Goal: Task Accomplishment & Management: Use online tool/utility

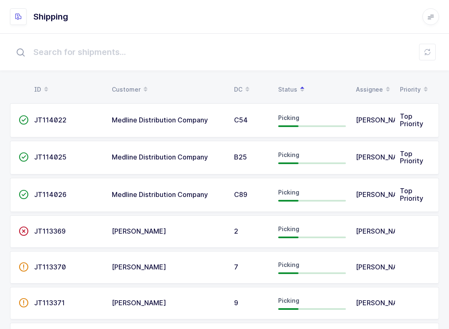
scroll to position [333, 0]
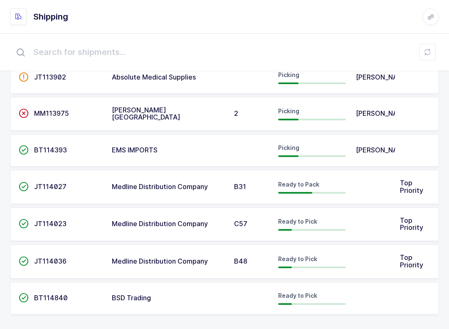
click at [424, 51] on button at bounding box center [427, 52] width 17 height 17
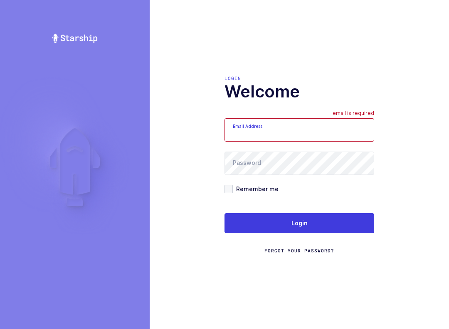
scroll to position [8, 0]
type input "mundo@janustrade.com"
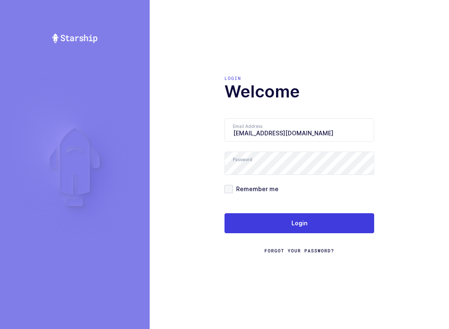
click at [336, 221] on button "Login" at bounding box center [300, 223] width 150 height 20
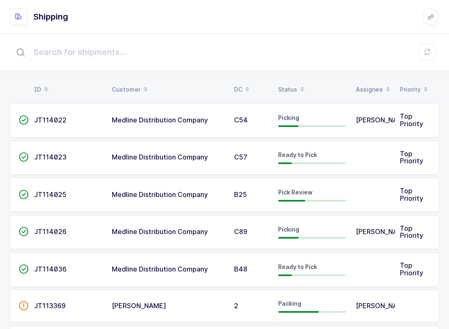
click at [298, 83] on span at bounding box center [303, 89] width 10 height 14
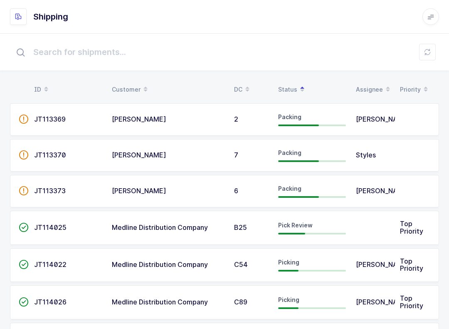
click at [341, 229] on div "Pick Review" at bounding box center [312, 227] width 68 height 13
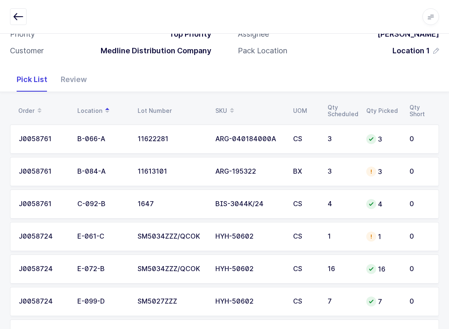
scroll to position [112, 0]
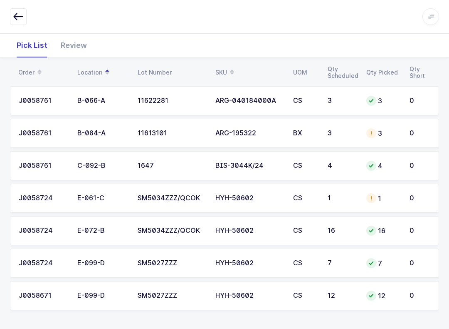
click at [79, 44] on div "Review" at bounding box center [74, 45] width 40 height 24
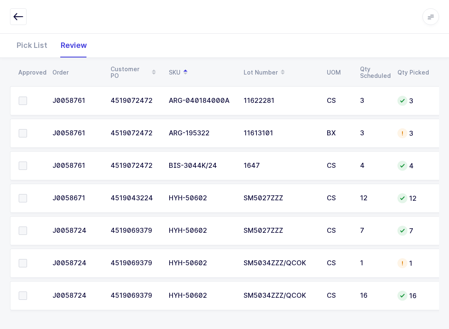
click at [37, 47] on div "Pick List" at bounding box center [32, 45] width 44 height 24
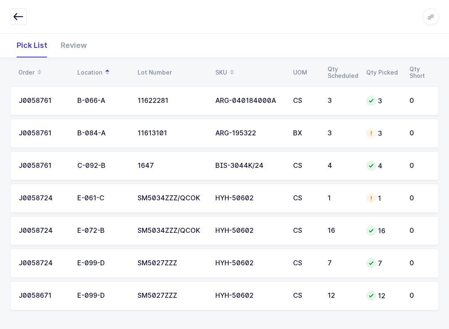
click at [23, 15] on button "button" at bounding box center [18, 16] width 17 height 17
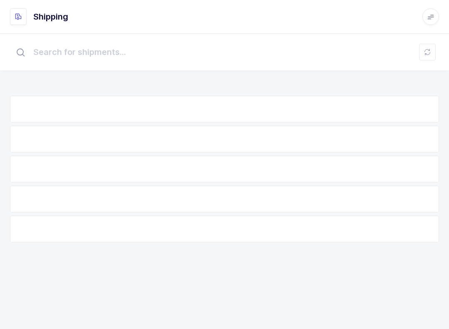
scroll to position [8, 0]
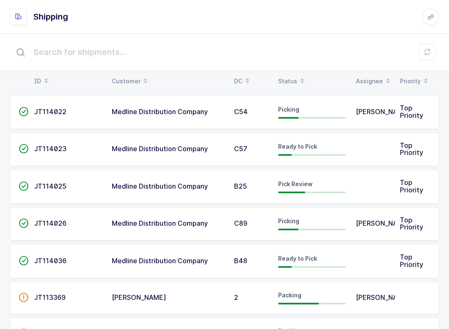
click at [295, 72] on table "ID Customer DC Status Assignee Priority" at bounding box center [224, 81] width 429 height 21
click at [284, 84] on div "Status" at bounding box center [312, 81] width 68 height 14
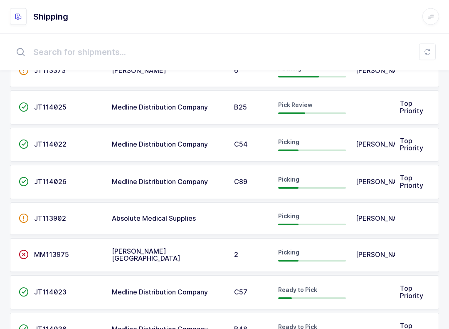
scroll to position [126, 0]
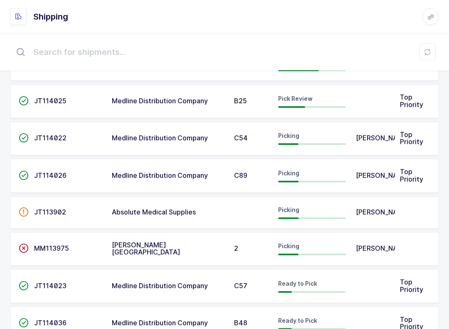
click at [224, 176] on td "Medline Distribution Company" at bounding box center [168, 176] width 122 height 34
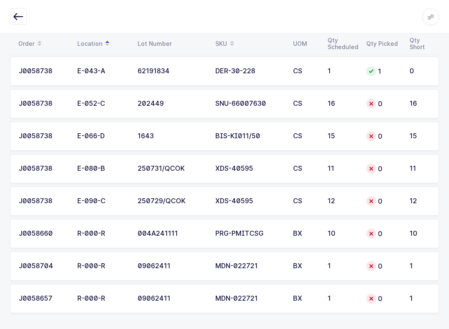
scroll to position [477, 0]
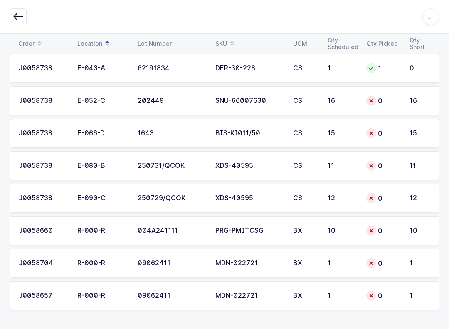
click at [22, 16] on icon "button" at bounding box center [18, 17] width 10 height 10
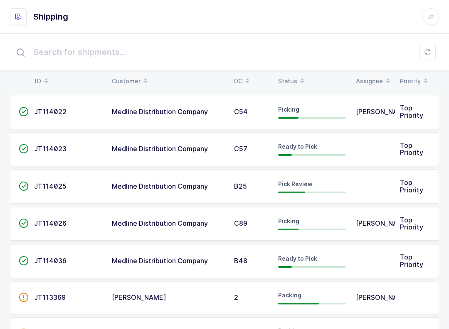
click at [291, 75] on div "Status" at bounding box center [312, 81] width 68 height 14
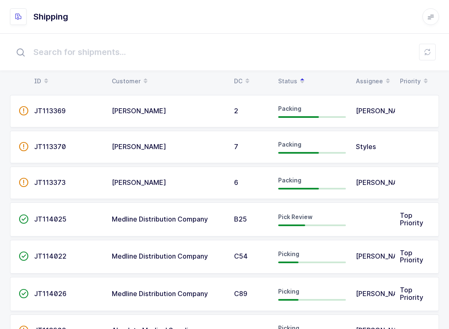
click at [297, 223] on div "Pick Review" at bounding box center [312, 219] width 68 height 13
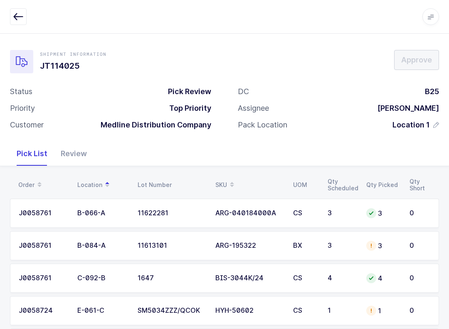
click at [11, 25] on button "button" at bounding box center [18, 16] width 17 height 17
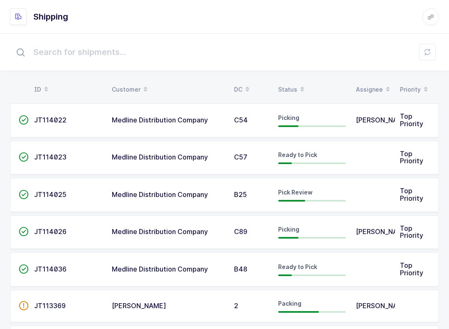
click at [290, 88] on div "Status" at bounding box center [312, 89] width 68 height 14
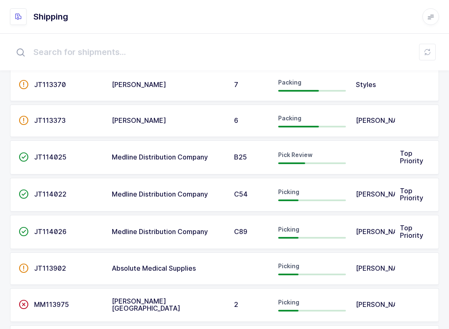
scroll to position [81, 0]
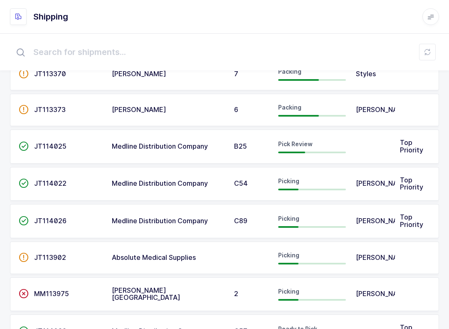
click at [293, 231] on td "Picking" at bounding box center [312, 221] width 78 height 34
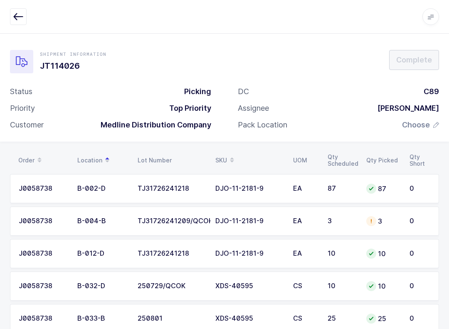
click at [25, 17] on button "button" at bounding box center [18, 16] width 17 height 17
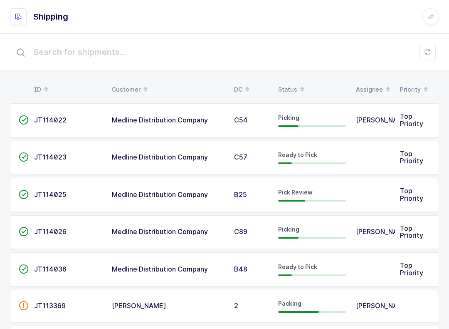
click at [285, 83] on div "Status" at bounding box center [312, 89] width 68 height 14
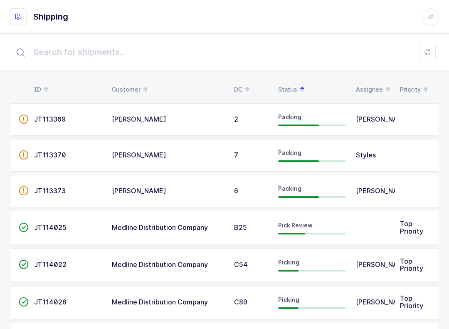
click at [295, 224] on span "Pick Review" at bounding box center [295, 224] width 35 height 7
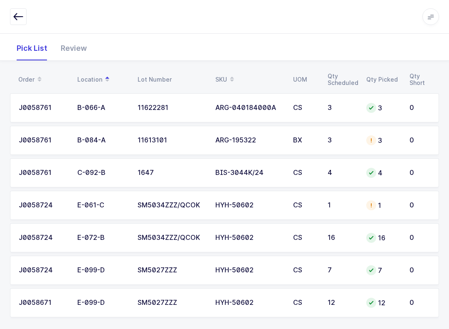
scroll to position [112, 0]
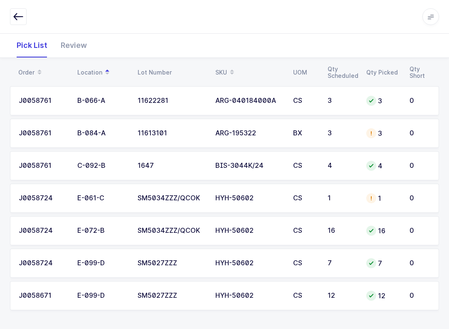
click at [69, 47] on div "Review" at bounding box center [74, 45] width 40 height 24
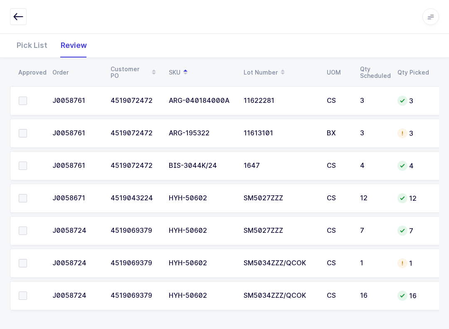
click at [22, 295] on span at bounding box center [23, 295] width 8 height 8
click at [27, 291] on input "checkbox" at bounding box center [27, 291] width 0 height 0
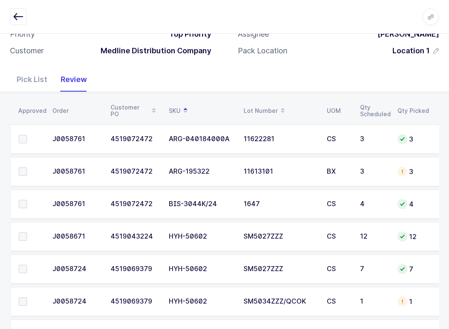
scroll to position [55, 0]
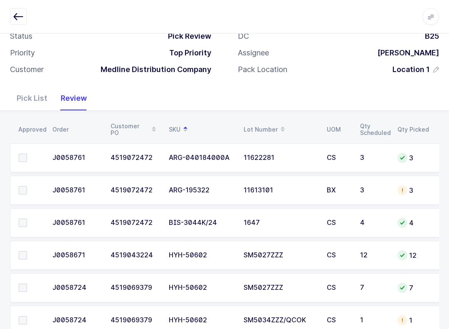
click at [33, 219] on label at bounding box center [31, 223] width 24 height 8
click at [27, 219] on input "checkbox" at bounding box center [27, 219] width 0 height 0
click at [26, 220] on span at bounding box center [23, 223] width 8 height 8
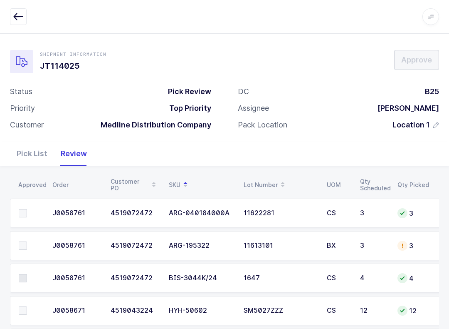
click at [21, 20] on icon "button" at bounding box center [18, 17] width 10 height 10
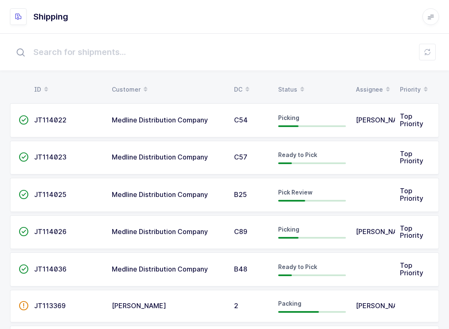
click at [430, 50] on icon at bounding box center [427, 52] width 7 height 7
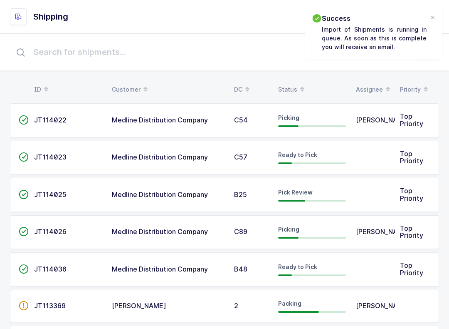
click at [303, 192] on span "Pick Review" at bounding box center [295, 192] width 35 height 7
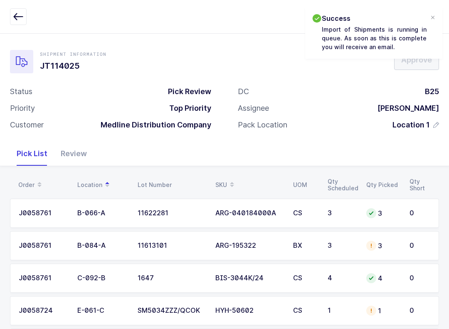
click at [78, 156] on div "Review" at bounding box center [74, 153] width 40 height 24
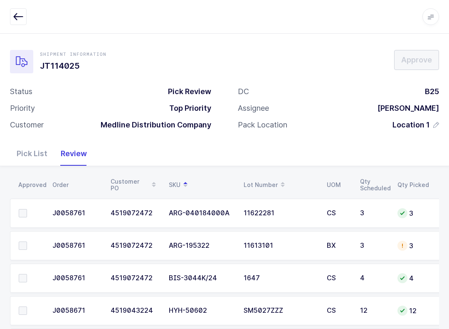
click at [24, 274] on span at bounding box center [23, 278] width 8 height 8
click at [27, 274] on input "checkbox" at bounding box center [27, 274] width 0 height 0
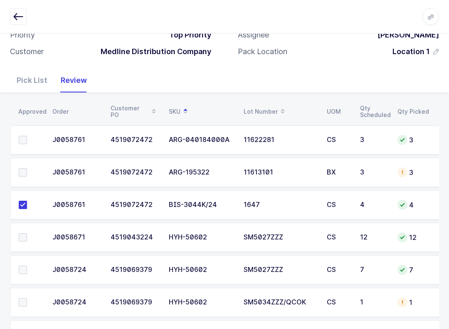
scroll to position [112, 0]
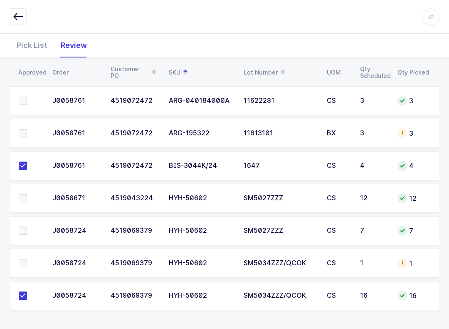
click at [408, 264] on div "1" at bounding box center [414, 263] width 32 height 10
click at [39, 47] on div "Pick List" at bounding box center [32, 45] width 44 height 24
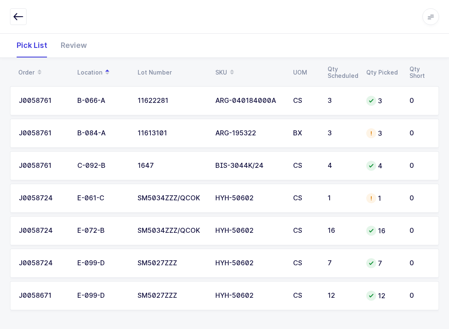
click at [397, 196] on div "1" at bounding box center [383, 198] width 33 height 10
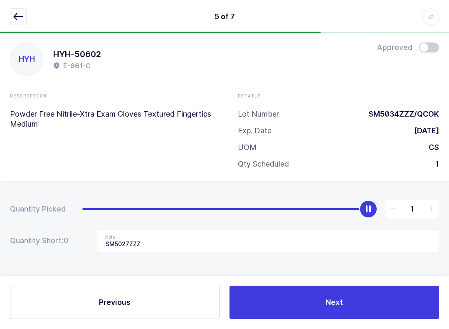
scroll to position [8, 0]
click at [15, 17] on icon "button" at bounding box center [18, 17] width 10 height 10
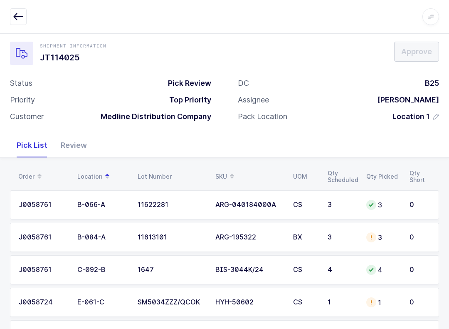
click at [72, 138] on div "Review" at bounding box center [74, 145] width 40 height 24
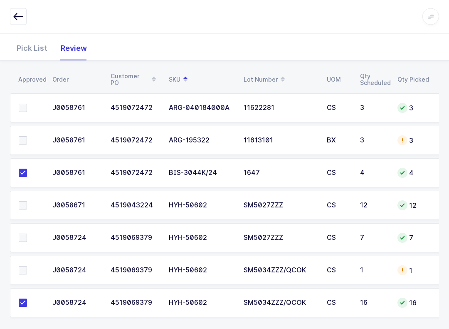
scroll to position [112, 0]
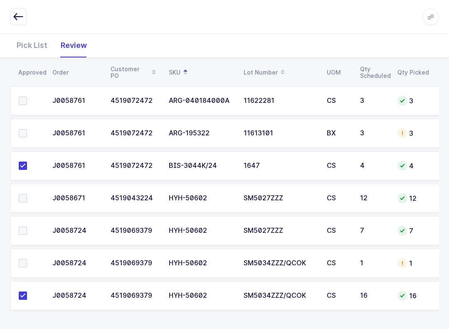
click at [25, 259] on span at bounding box center [23, 263] width 8 height 8
click at [27, 259] on input "checkbox" at bounding box center [27, 259] width 0 height 0
click at [30, 229] on label at bounding box center [31, 230] width 24 height 8
click at [27, 226] on input "checkbox" at bounding box center [27, 226] width 0 height 0
click at [26, 201] on span at bounding box center [23, 198] width 8 height 8
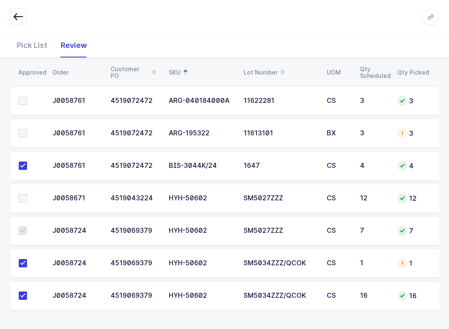
click at [27, 194] on input "checkbox" at bounding box center [27, 194] width 0 height 0
click at [15, 89] on td at bounding box center [28, 100] width 37 height 29
click at [29, 93] on td at bounding box center [28, 100] width 37 height 29
click at [29, 99] on label at bounding box center [31, 101] width 24 height 8
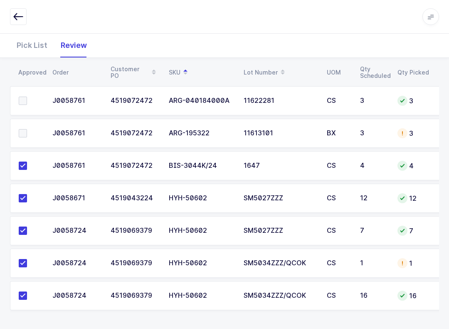
click at [27, 97] on input "checkbox" at bounding box center [27, 97] width 0 height 0
click at [404, 124] on td "3" at bounding box center [414, 133] width 42 height 29
click at [37, 45] on div "Pick List" at bounding box center [32, 45] width 44 height 24
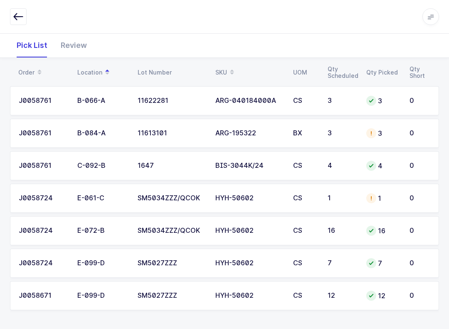
click at [397, 132] on div "3" at bounding box center [383, 133] width 33 height 10
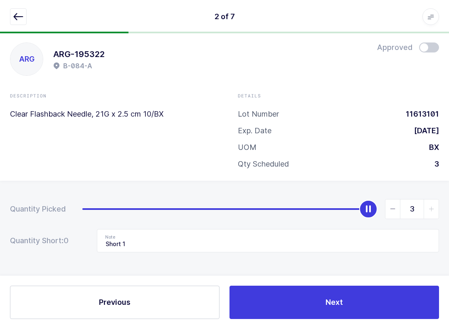
scroll to position [8, 0]
click at [22, 23] on button "button" at bounding box center [18, 16] width 17 height 17
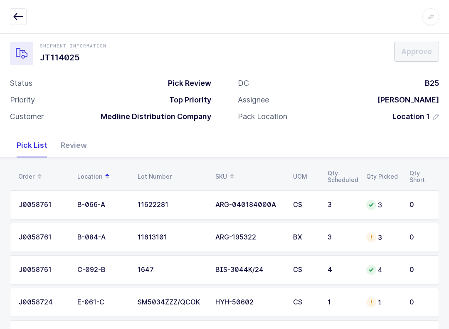
click at [21, 21] on icon "button" at bounding box center [18, 17] width 10 height 10
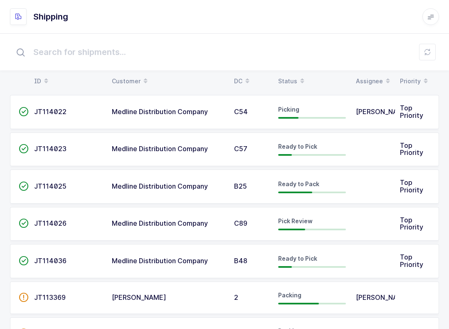
click at [431, 47] on button at bounding box center [427, 52] width 17 height 17
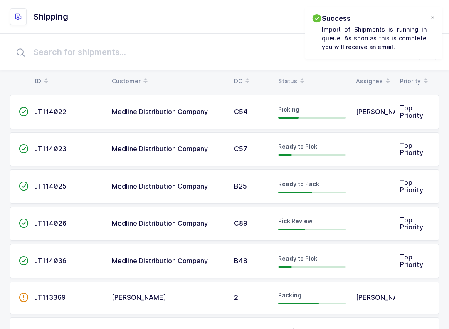
click at [287, 80] on div "Status" at bounding box center [312, 81] width 68 height 14
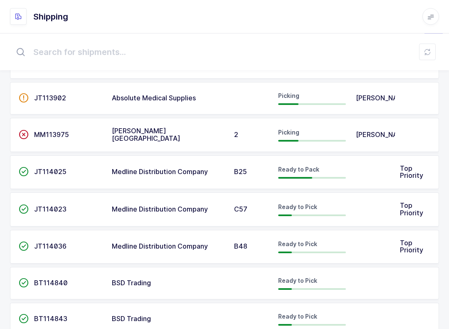
scroll to position [203, 0]
click at [427, 53] on icon at bounding box center [427, 52] width 7 height 7
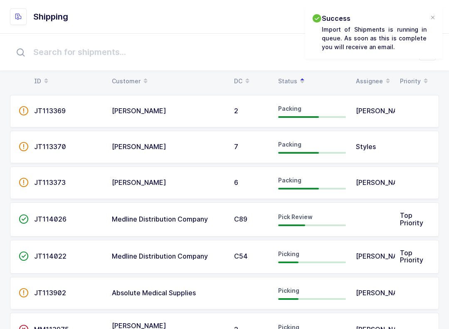
click at [430, 22] on div "Success Import of Shipments is running in queue. As soon as this is complete yo…" at bounding box center [373, 33] width 137 height 52
click at [428, 12] on div "Success Import of Shipments is running in queue. As soon as this is complete yo…" at bounding box center [373, 33] width 137 height 52
click at [435, 16] on div at bounding box center [433, 17] width 7 height 7
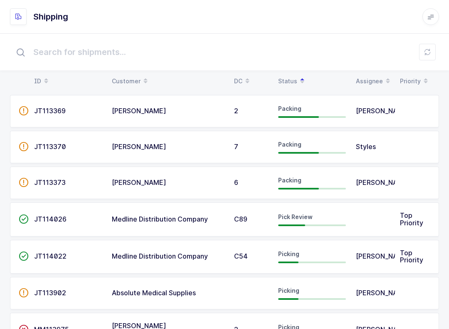
click at [360, 221] on td at bounding box center [373, 219] width 44 height 34
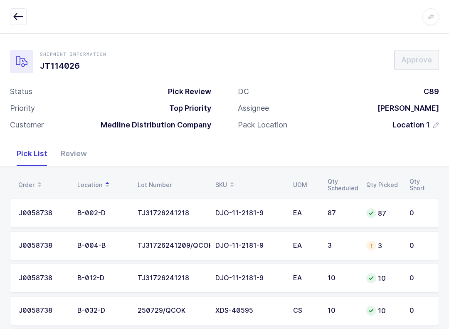
click at [69, 149] on div "Review" at bounding box center [74, 153] width 40 height 24
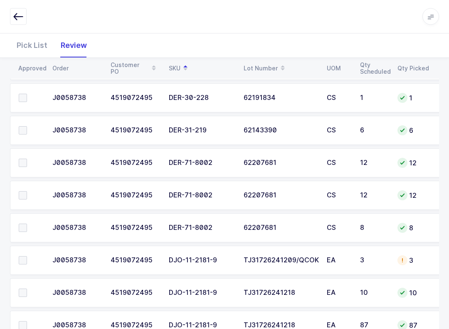
scroll to position [175, 0]
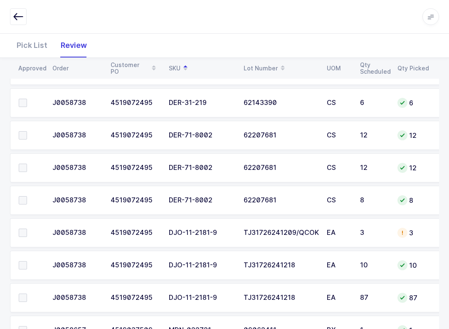
click at [21, 170] on span at bounding box center [23, 168] width 8 height 8
click at [27, 164] on input "checkbox" at bounding box center [27, 164] width 0 height 0
click at [26, 136] on span at bounding box center [23, 135] width 8 height 8
click at [27, 131] on input "checkbox" at bounding box center [27, 131] width 0 height 0
click at [27, 198] on label at bounding box center [31, 200] width 24 height 8
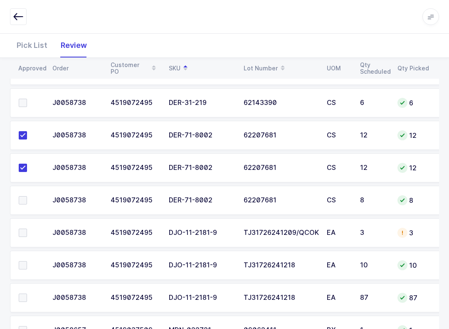
click at [27, 196] on input "checkbox" at bounding box center [27, 196] width 0 height 0
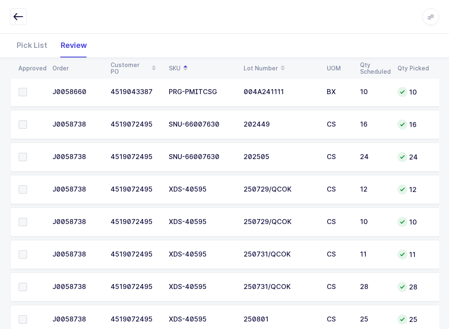
scroll to position [412, 0]
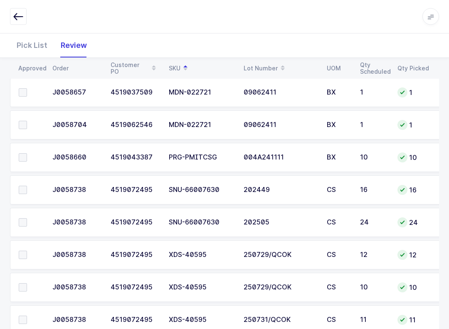
click at [23, 224] on span at bounding box center [23, 222] width 8 height 8
click at [27, 218] on input "checkbox" at bounding box center [27, 218] width 0 height 0
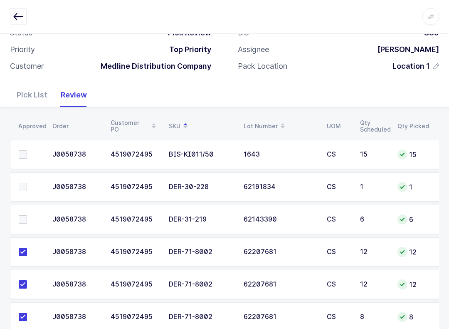
scroll to position [62, 0]
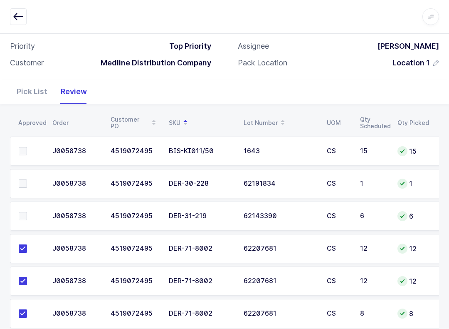
click at [22, 176] on td at bounding box center [28, 183] width 37 height 29
click at [26, 181] on span at bounding box center [23, 183] width 8 height 8
click at [27, 179] on input "checkbox" at bounding box center [27, 179] width 0 height 0
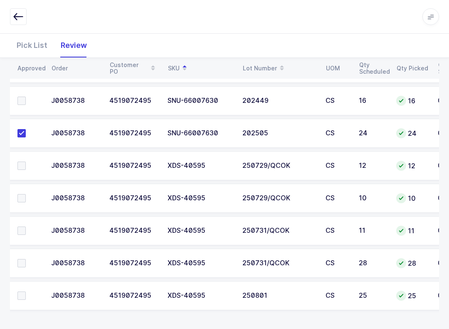
scroll to position [0, 1]
click at [21, 259] on span at bounding box center [21, 263] width 8 height 8
click at [26, 259] on input "checkbox" at bounding box center [26, 259] width 0 height 0
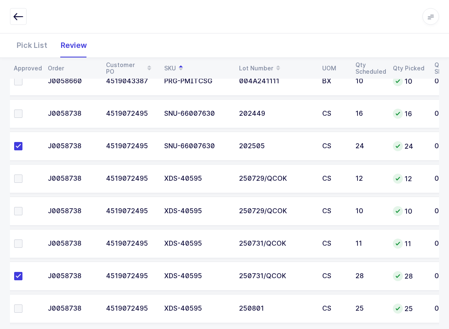
scroll to position [502, 0]
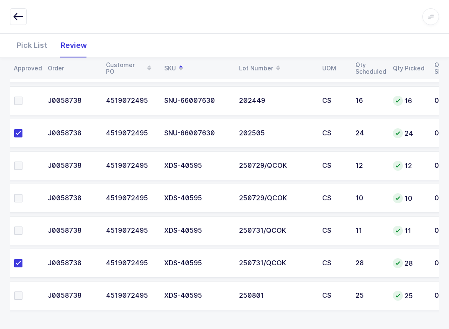
click at [25, 298] on label at bounding box center [26, 295] width 24 height 8
click at [22, 291] on input "checkbox" at bounding box center [22, 291] width 0 height 0
click at [19, 228] on span at bounding box center [18, 230] width 8 height 8
click at [22, 226] on input "checkbox" at bounding box center [22, 226] width 0 height 0
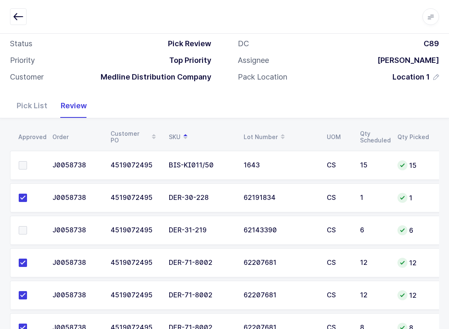
scroll to position [45, 0]
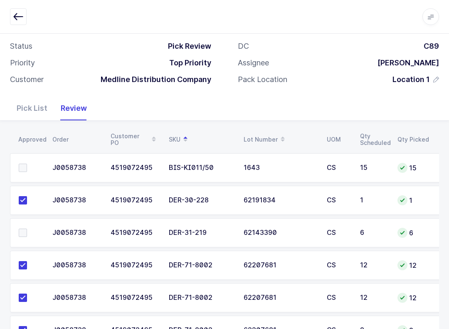
click at [24, 169] on span at bounding box center [23, 168] width 8 height 8
click at [27, 164] on input "checkbox" at bounding box center [27, 164] width 0 height 0
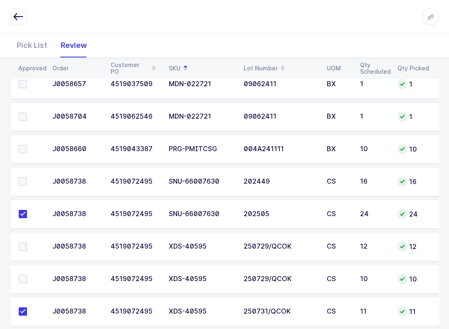
scroll to position [422, 0]
click at [25, 243] on span at bounding box center [23, 246] width 8 height 8
click at [27, 242] on input "checkbox" at bounding box center [27, 242] width 0 height 0
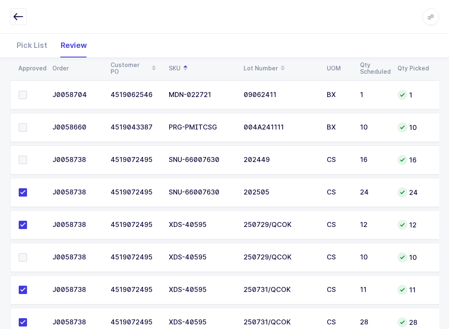
scroll to position [436, 0]
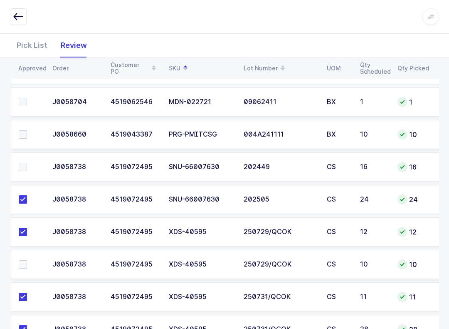
click at [28, 168] on label at bounding box center [31, 167] width 24 height 8
click at [27, 163] on input "checkbox" at bounding box center [27, 163] width 0 height 0
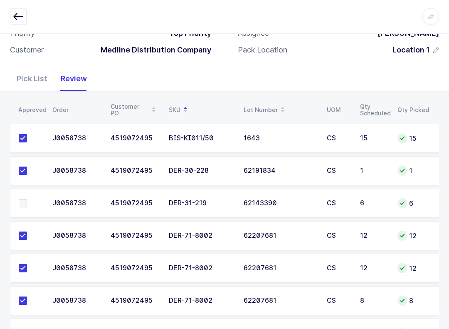
scroll to position [44, 0]
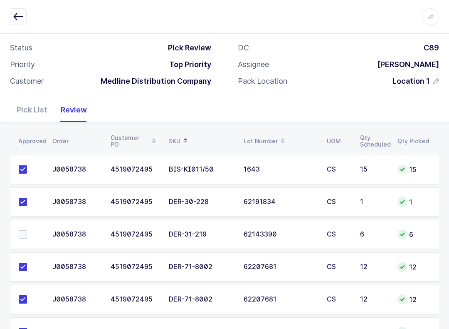
click at [25, 230] on span at bounding box center [23, 234] width 8 height 8
click at [27, 230] on input "checkbox" at bounding box center [27, 230] width 0 height 0
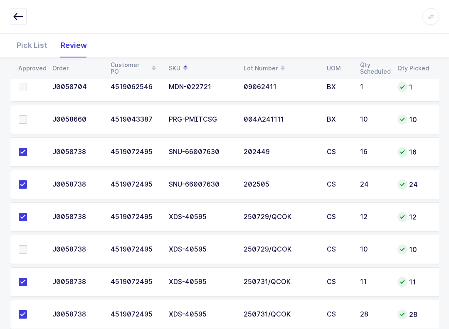
scroll to position [502, 0]
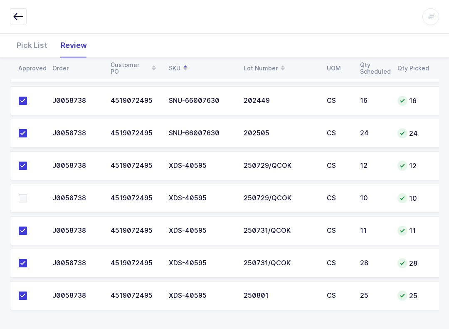
click at [24, 196] on span at bounding box center [23, 198] width 8 height 8
click at [27, 194] on input "checkbox" at bounding box center [27, 194] width 0 height 0
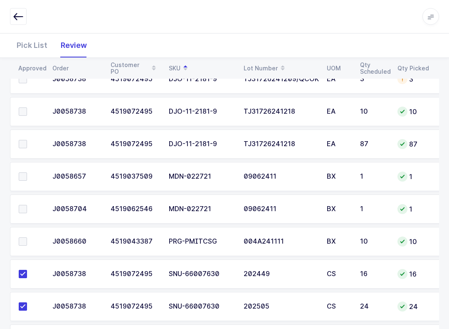
scroll to position [329, 0]
click at [31, 231] on td at bounding box center [28, 240] width 37 height 29
click at [28, 238] on label at bounding box center [31, 241] width 24 height 8
click at [27, 237] on input "checkbox" at bounding box center [27, 237] width 0 height 0
click at [23, 179] on span at bounding box center [23, 176] width 8 height 8
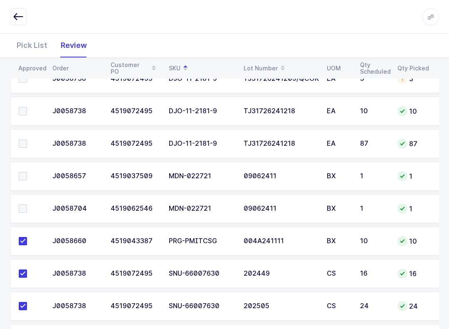
click at [27, 172] on input "checkbox" at bounding box center [27, 172] width 0 height 0
click at [26, 210] on span at bounding box center [23, 208] width 8 height 8
click at [27, 204] on input "checkbox" at bounding box center [27, 204] width 0 height 0
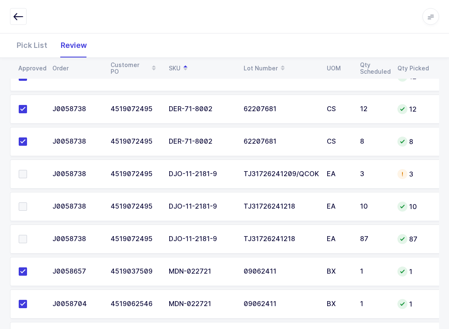
scroll to position [233, 0]
click at [26, 173] on span at bounding box center [23, 175] width 8 height 8
click at [27, 171] on input "checkbox" at bounding box center [27, 171] width 0 height 0
click at [27, 209] on label at bounding box center [31, 207] width 24 height 8
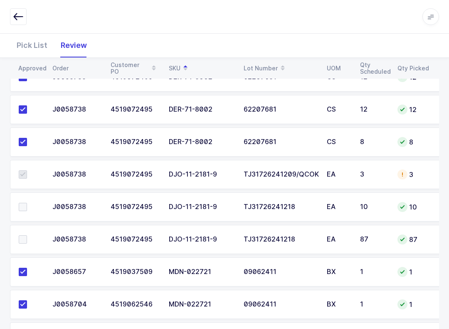
click at [27, 203] on input "checkbox" at bounding box center [27, 203] width 0 height 0
click at [30, 228] on td at bounding box center [28, 239] width 37 height 29
click at [21, 238] on span at bounding box center [23, 239] width 8 height 8
click at [27, 235] on input "checkbox" at bounding box center [27, 235] width 0 height 0
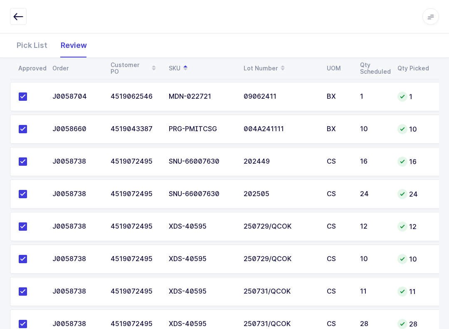
scroll to position [502, 0]
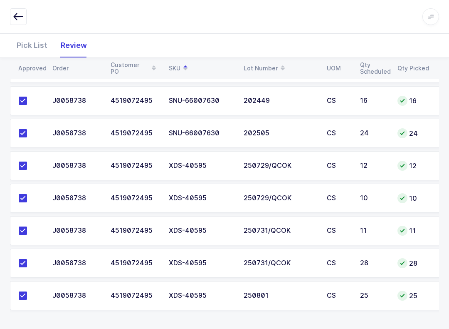
click at [20, 22] on button "button" at bounding box center [18, 16] width 17 height 17
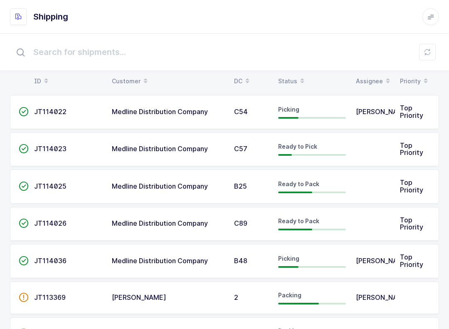
click at [428, 44] on input "text" at bounding box center [224, 52] width 429 height 27
click at [427, 49] on icon at bounding box center [427, 52] width 7 height 7
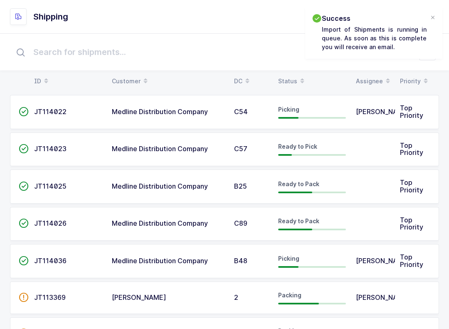
click at [301, 72] on table "ID Customer DC Status Assignee Priority" at bounding box center [224, 81] width 429 height 21
click at [298, 78] on span at bounding box center [303, 81] width 10 height 14
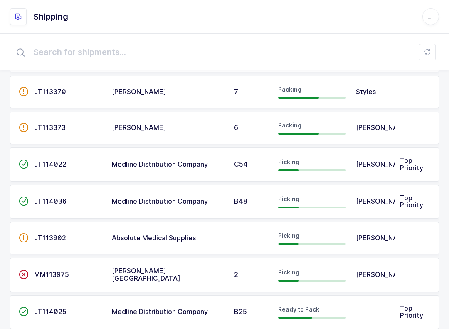
scroll to position [63, 0]
